Goal: Task Accomplishment & Management: Check status

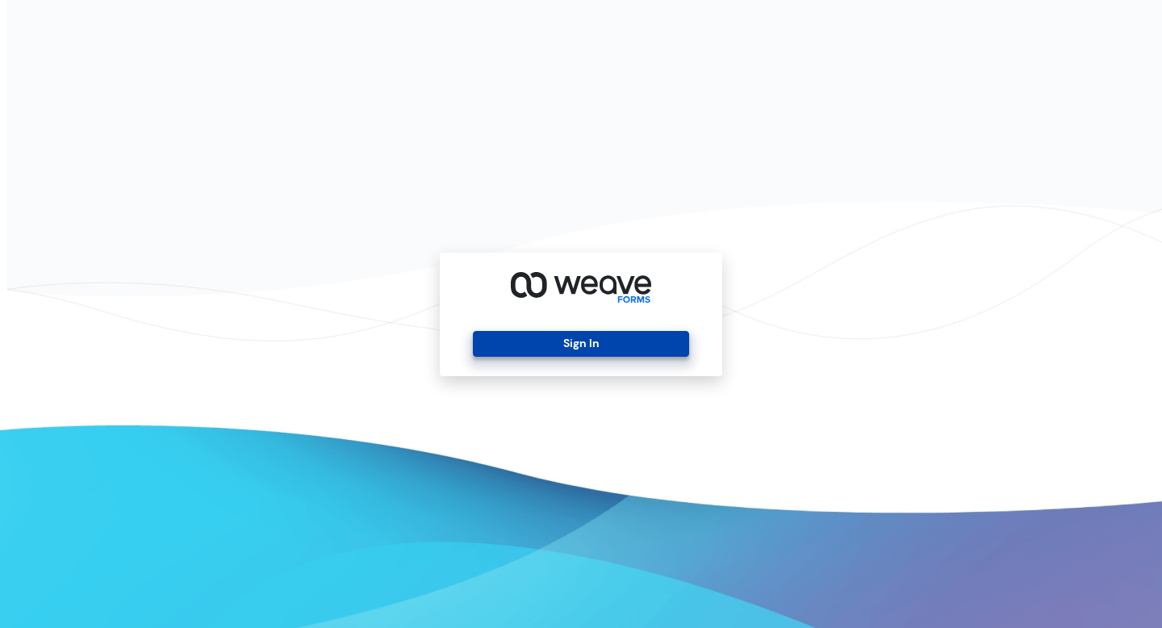
click at [583, 345] on button "Sign In" at bounding box center [580, 344] width 215 height 26
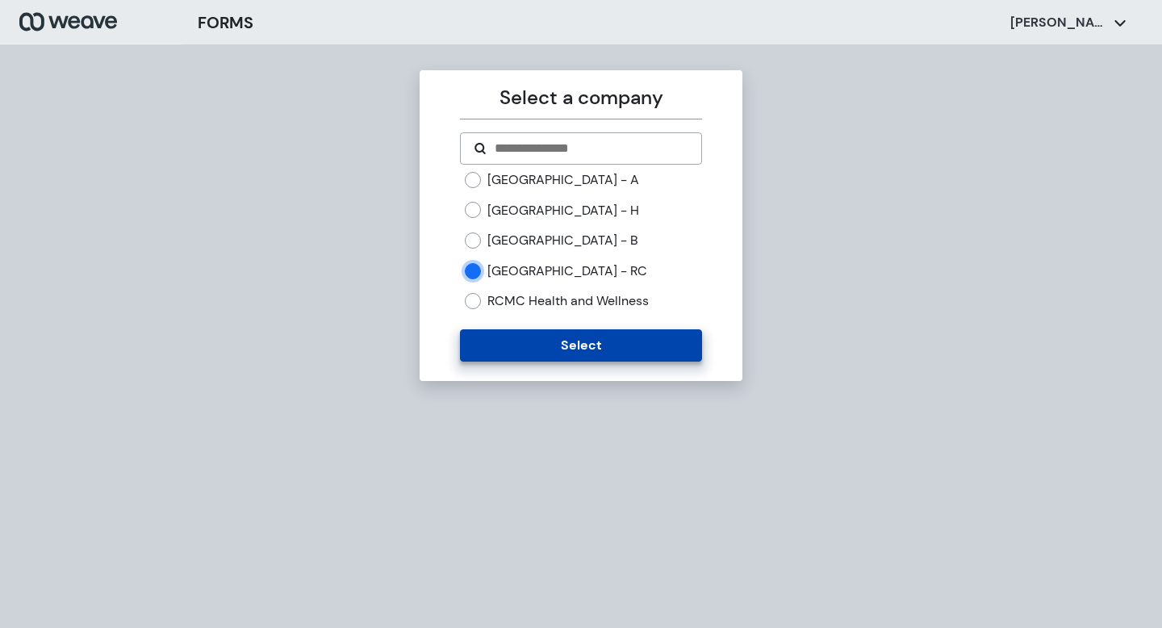
click at [574, 347] on button "Select" at bounding box center [580, 345] width 241 height 32
